Goal: Information Seeking & Learning: Find specific page/section

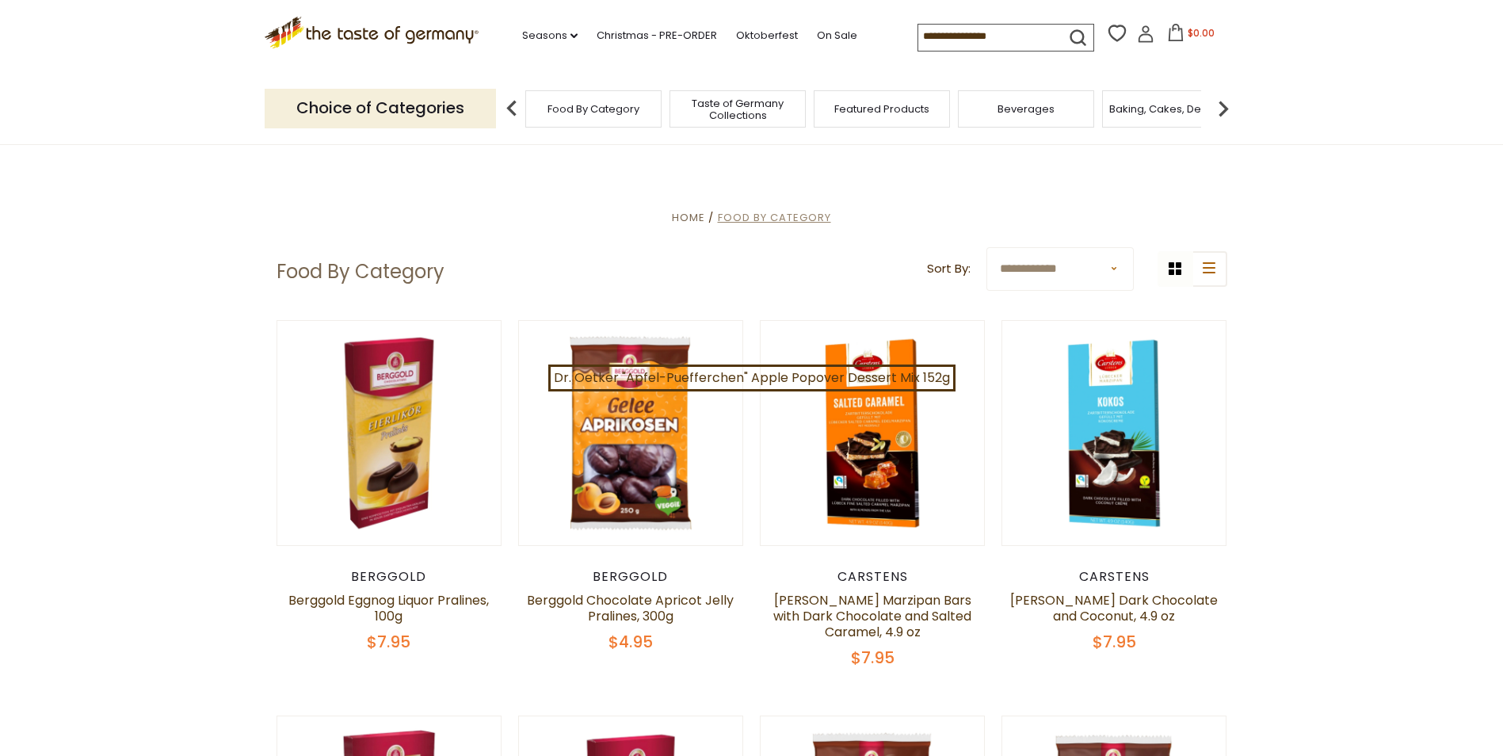
click at [794, 218] on span "Food By Category" at bounding box center [774, 217] width 113 height 15
click at [554, 30] on link "Seasons dropdown_arrow" at bounding box center [549, 35] width 55 height 17
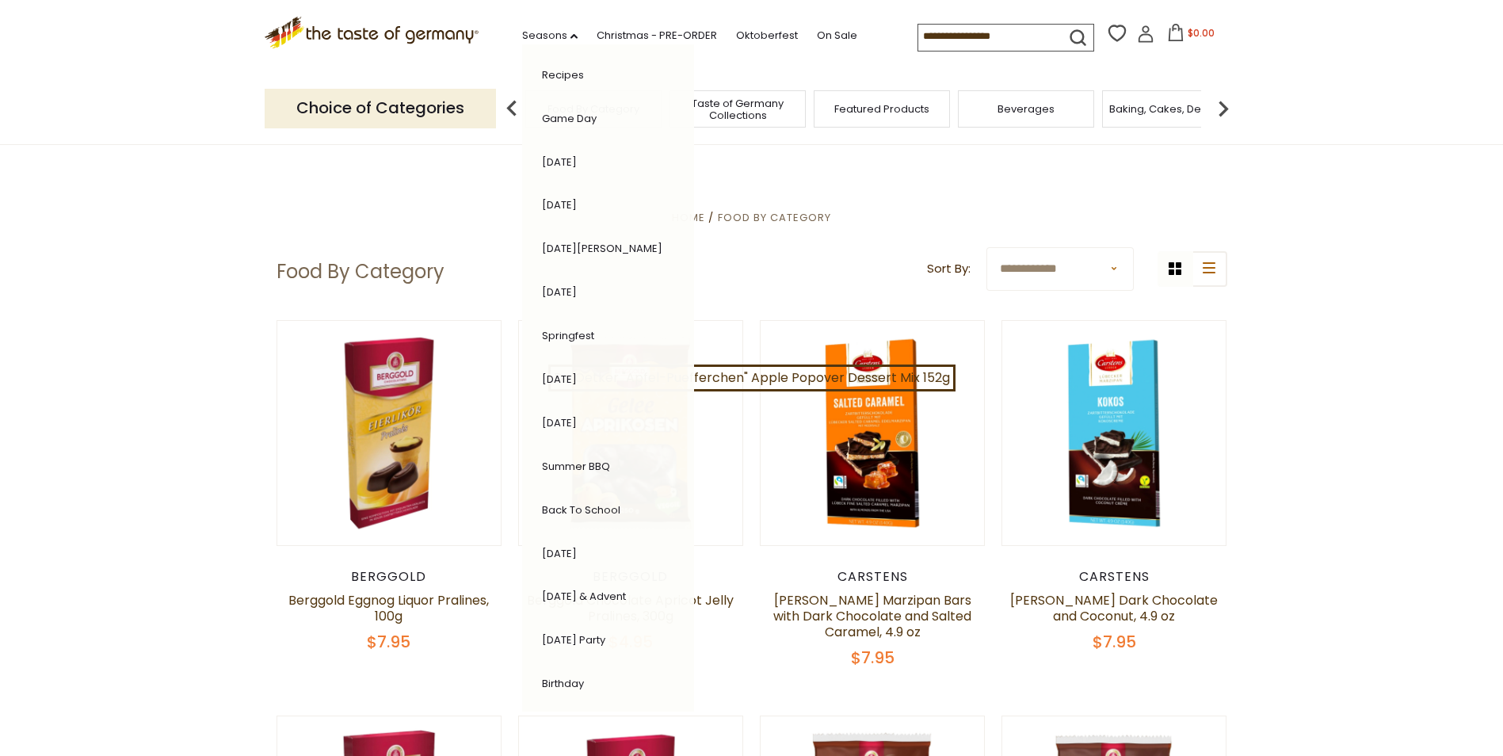
scroll to position [143, 0]
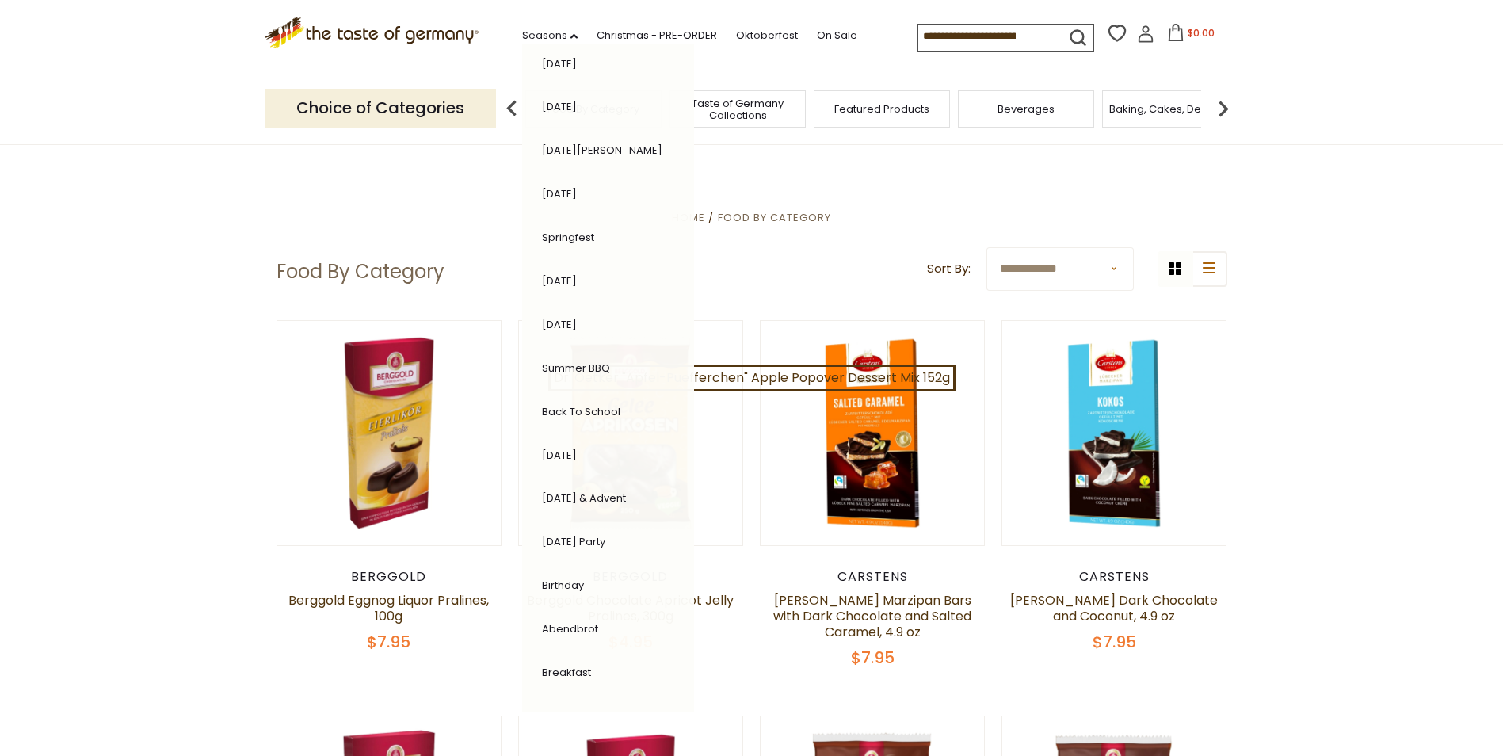
click at [758, 58] on div ".st0{fill:#EDD300;} .st1{fill:#D33E21;} .st0{fill:#EDD300;} .st1{fill:#D33E21;}…" at bounding box center [752, 36] width 975 height 73
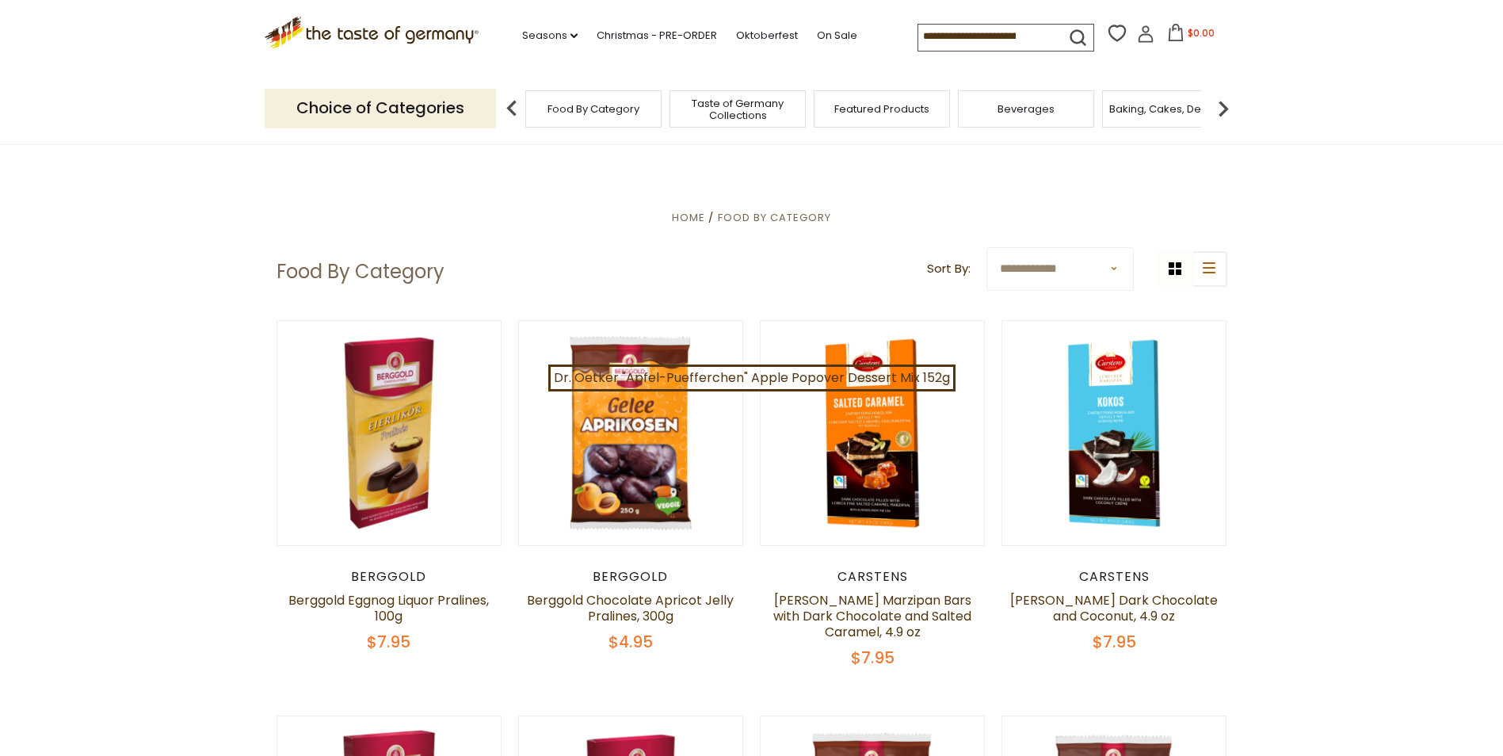
click at [421, 107] on p "Choice of Categories" at bounding box center [380, 108] width 231 height 39
click at [513, 109] on img at bounding box center [512, 109] width 32 height 32
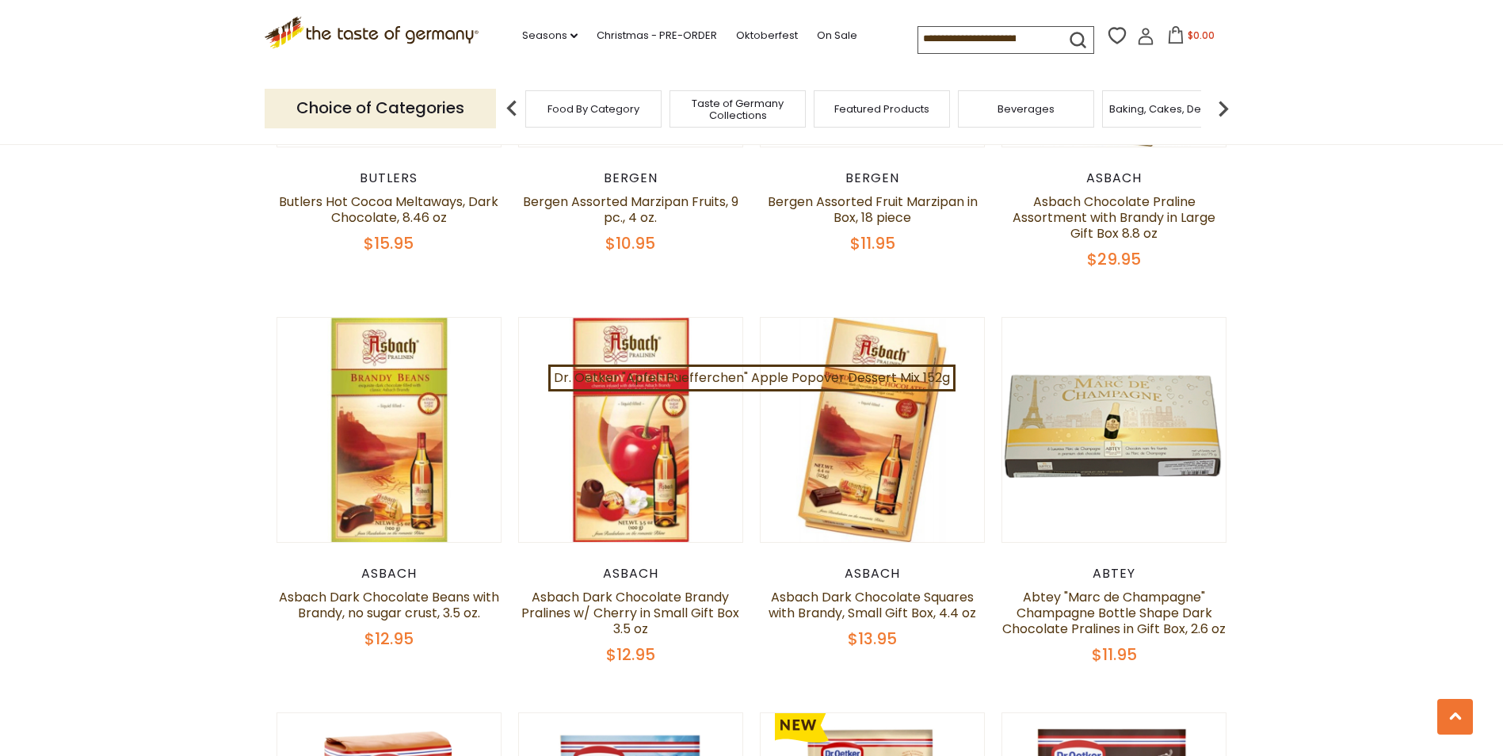
scroll to position [3091, 0]
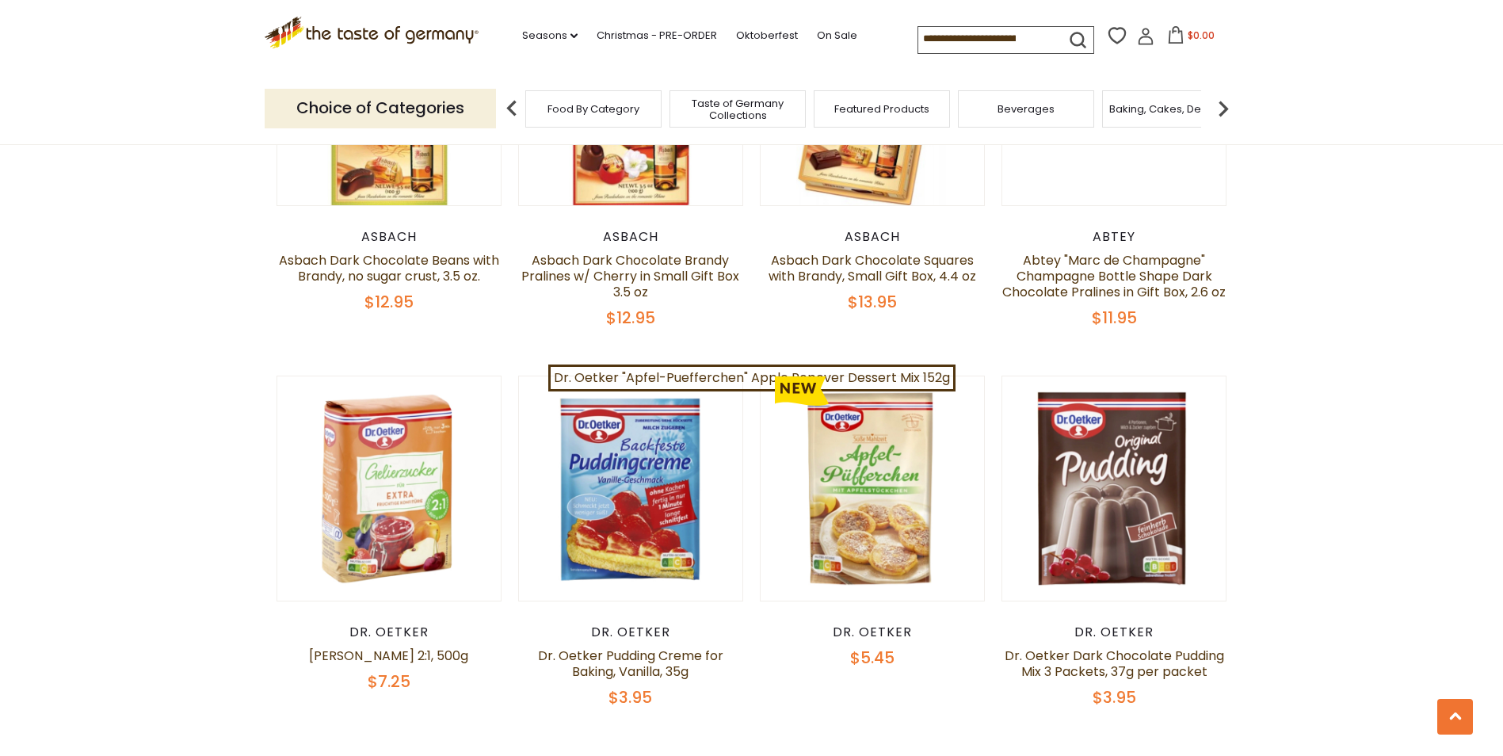
click at [976, 32] on input at bounding box center [985, 38] width 134 height 22
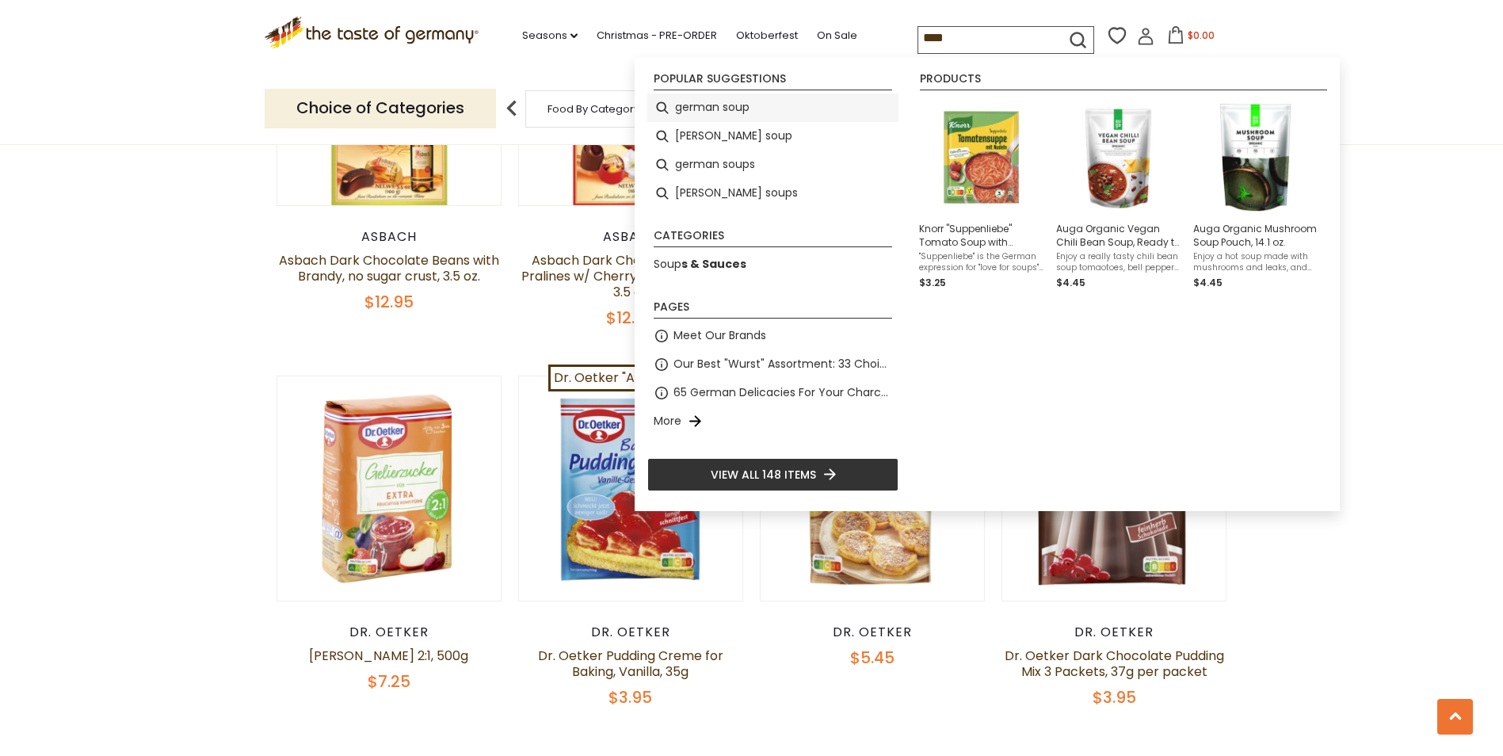
click at [722, 106] on li "german soup" at bounding box center [772, 108] width 251 height 29
type input "**********"
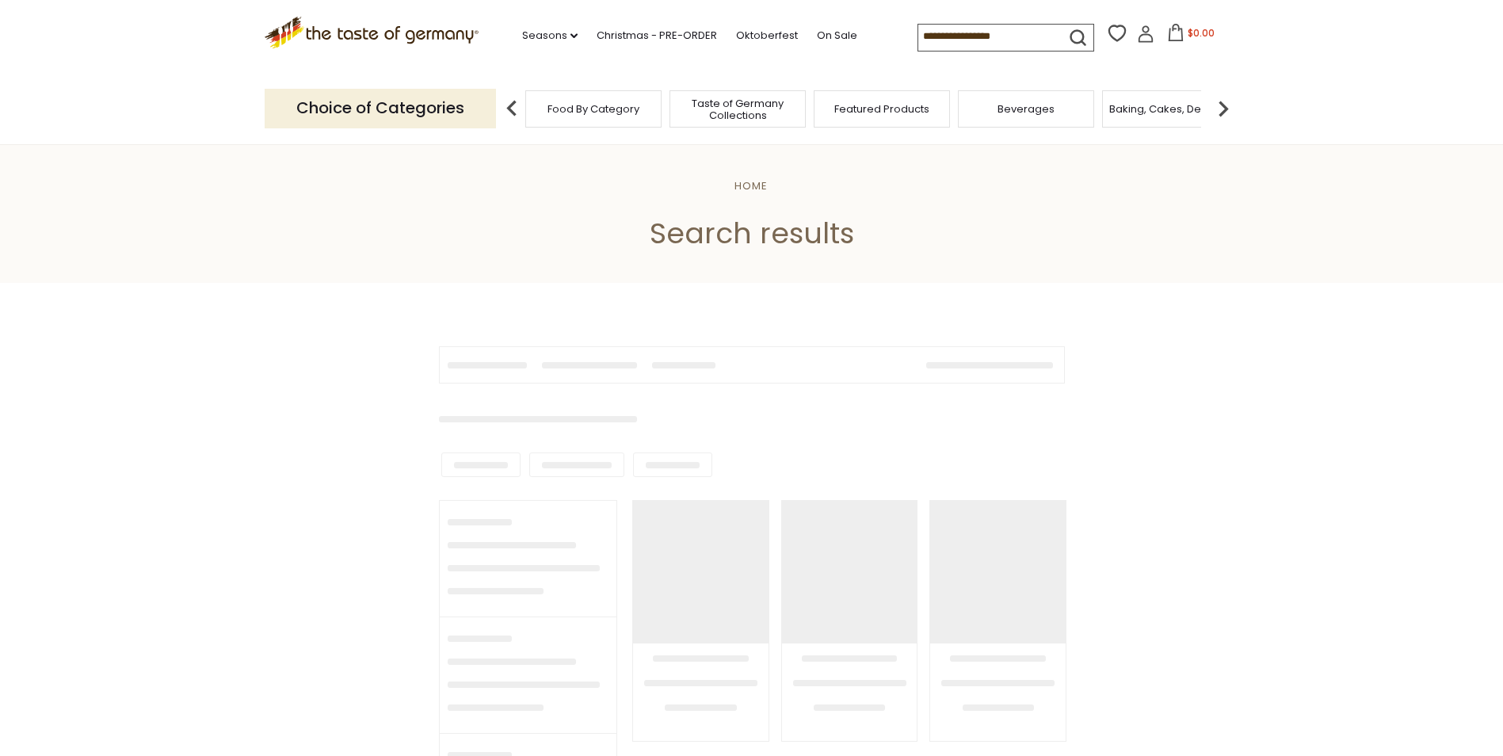
type input "**********"
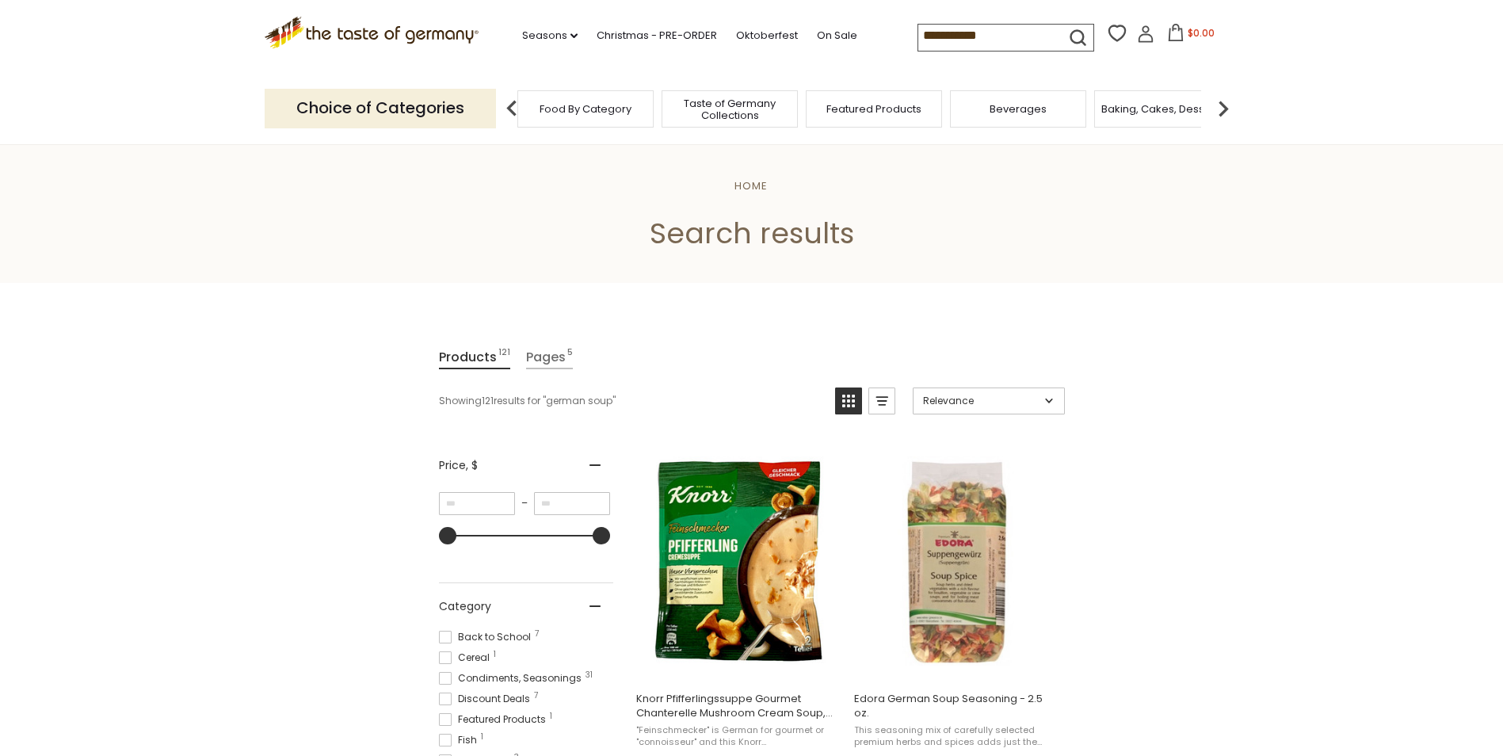
click at [701, 113] on span "Taste of Germany Collections" at bounding box center [729, 109] width 127 height 24
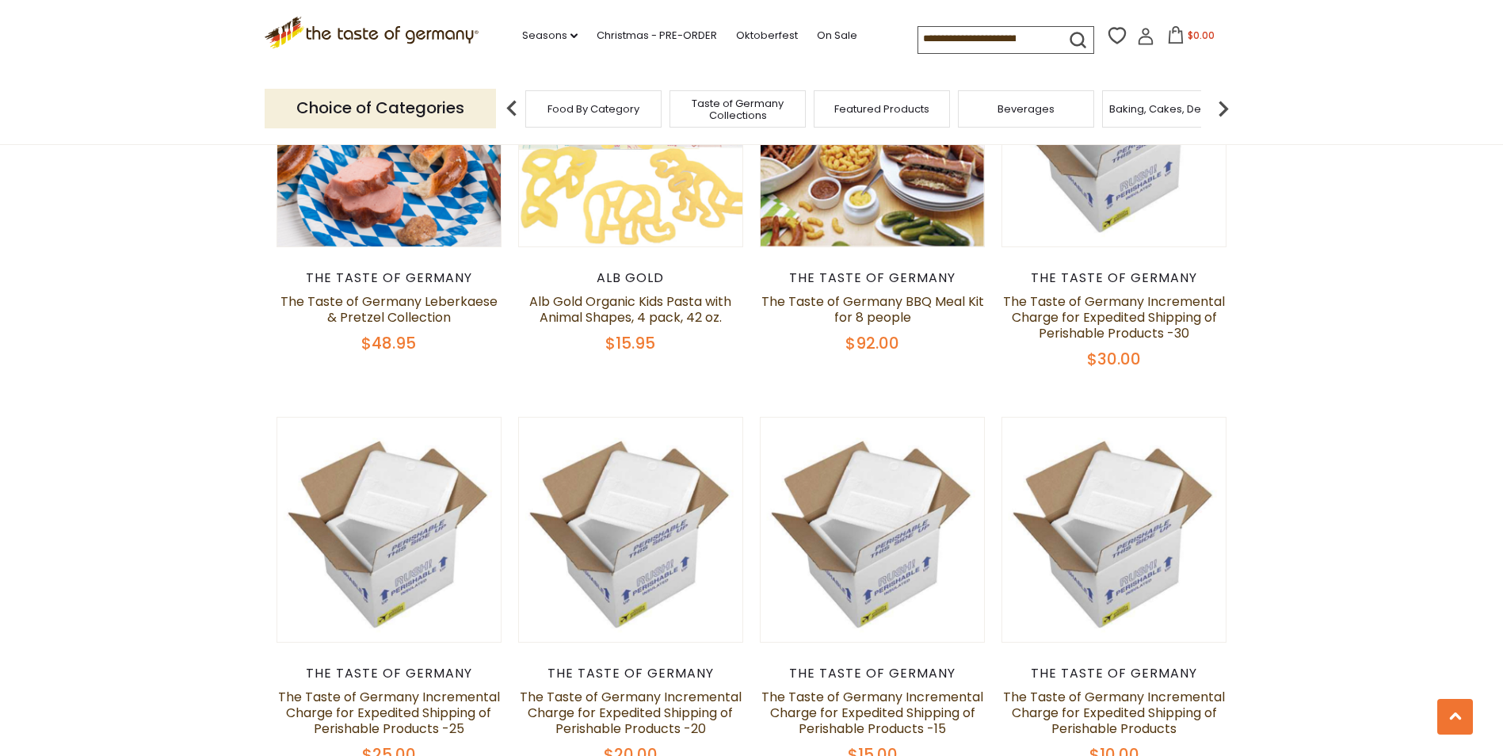
scroll to position [1109, 0]
